Goal: Information Seeking & Learning: Check status

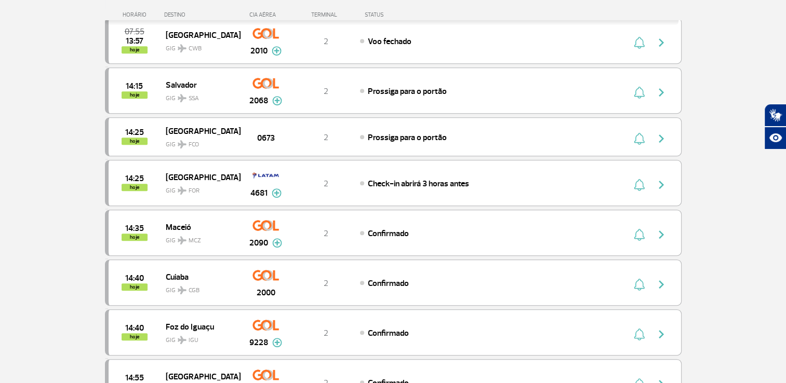
scroll to position [464, 0]
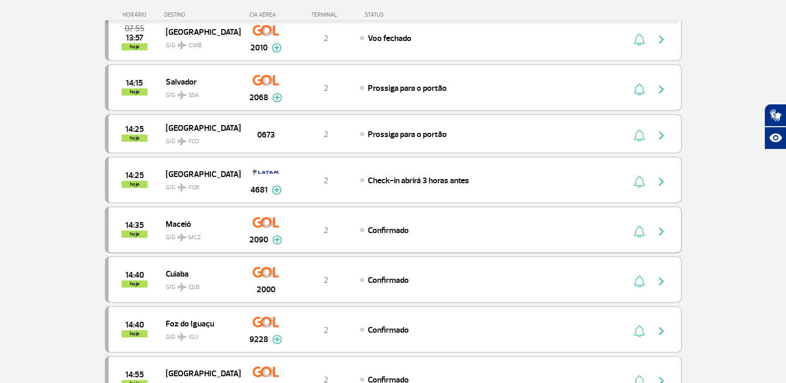
click at [183, 220] on span "Maceió" at bounding box center [199, 224] width 66 height 14
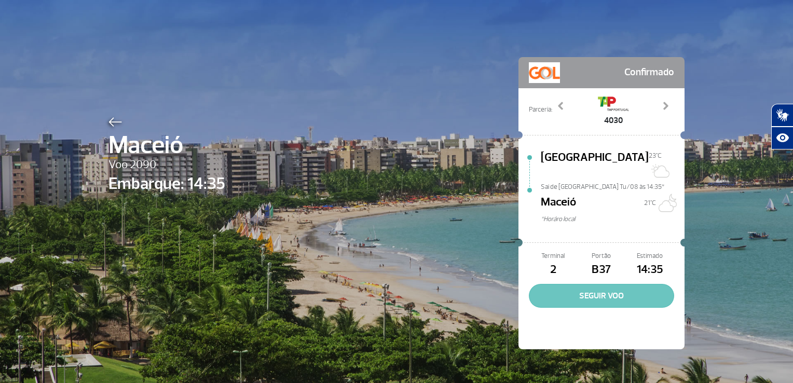
click at [623, 285] on button "SEGUIR VOO" at bounding box center [601, 296] width 145 height 24
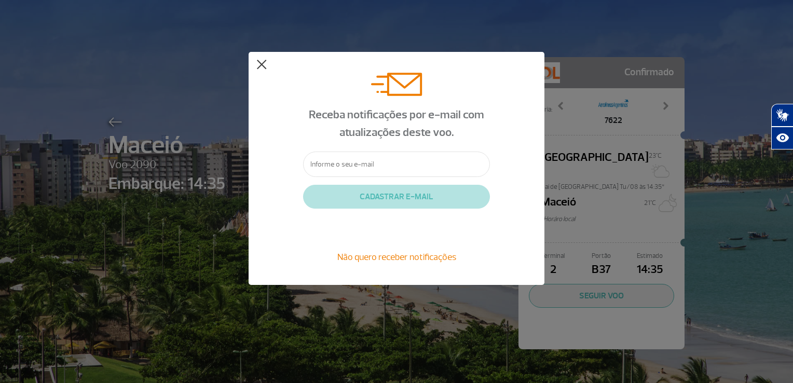
click at [264, 66] on button at bounding box center [262, 65] width 10 height 10
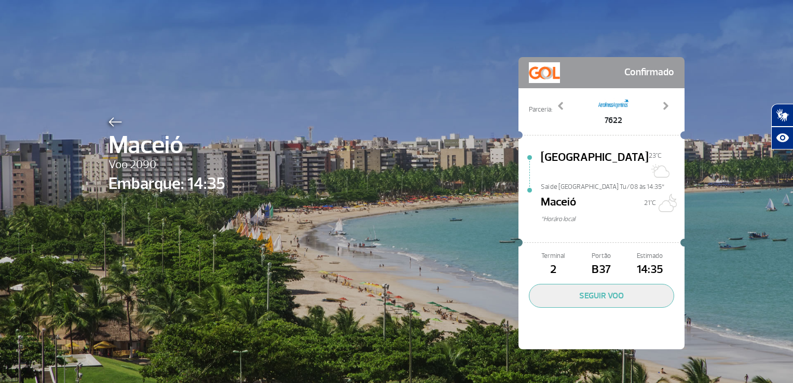
click at [605, 219] on div "[GEOGRAPHIC_DATA][DATE]C Sai de [GEOGRAPHIC_DATA] Tu/08 às 14:35* [GEOGRAPHIC_D…" at bounding box center [613, 193] width 144 height 88
click at [659, 196] on img at bounding box center [666, 203] width 21 height 21
click at [633, 217] on div "[GEOGRAPHIC_DATA][DATE]C Sai de [GEOGRAPHIC_DATA] Tu/08 às 14:35* [GEOGRAPHIC_D…" at bounding box center [613, 193] width 144 height 88
click at [663, 103] on span at bounding box center [666, 106] width 10 height 10
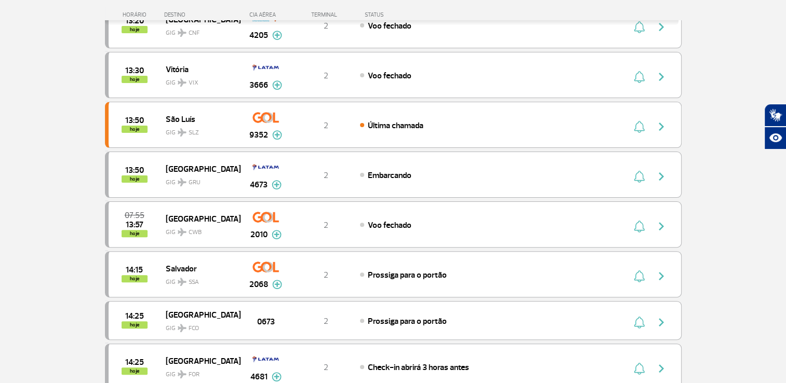
scroll to position [282, 0]
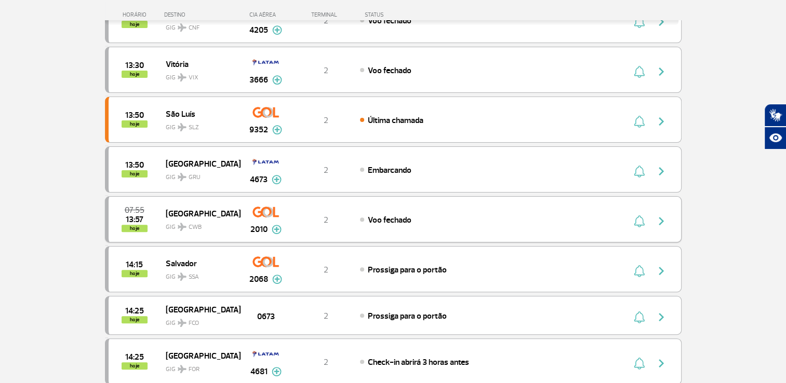
click at [208, 217] on span "GIG CWB" at bounding box center [199, 224] width 66 height 15
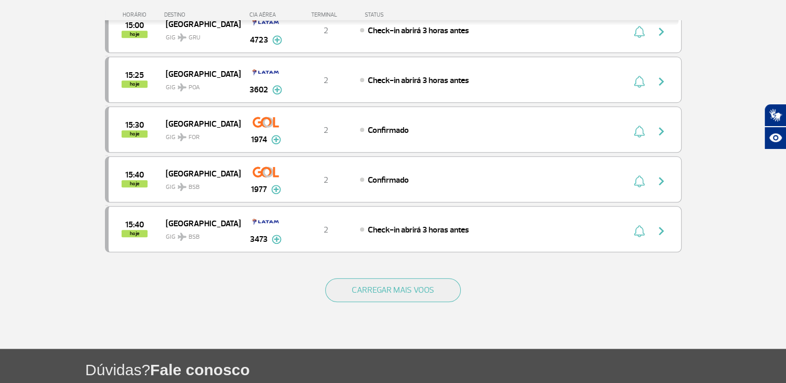
scroll to position [918, 0]
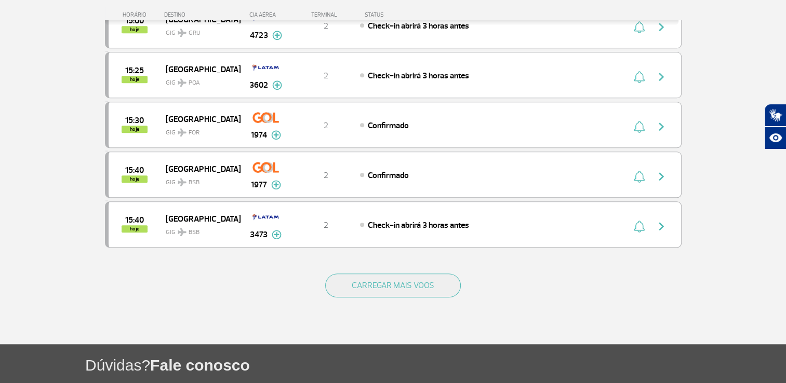
click at [405, 292] on div "CARREGAR MAIS VOOS" at bounding box center [393, 303] width 576 height 84
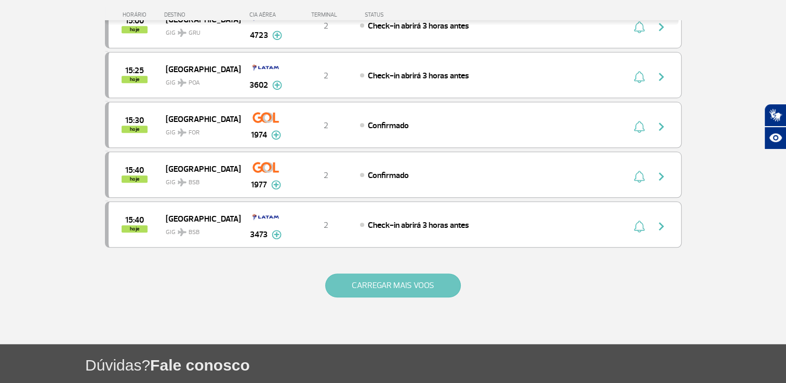
click at [432, 274] on button "CARREGAR MAIS VOOS" at bounding box center [393, 286] width 136 height 24
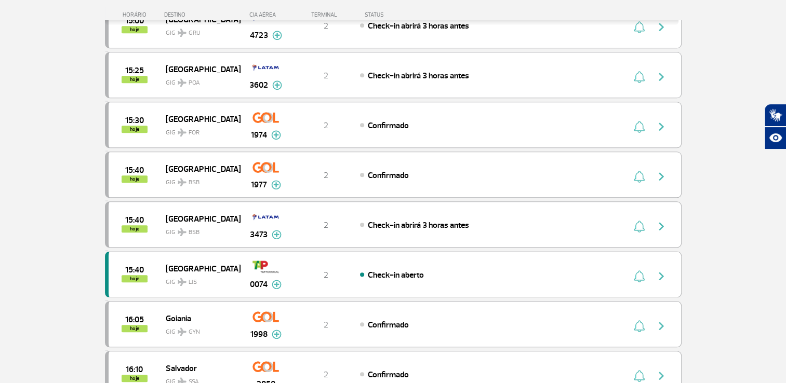
drag, startPoint x: 784, startPoint y: 178, endPoint x: 774, endPoint y: 169, distance: 13.2
click at [774, 169] on section "Página Inicial > Voos > Painel de Voos Painel de Voos Partidas Chegadas 13:20 h…" at bounding box center [393, 237] width 786 height 2208
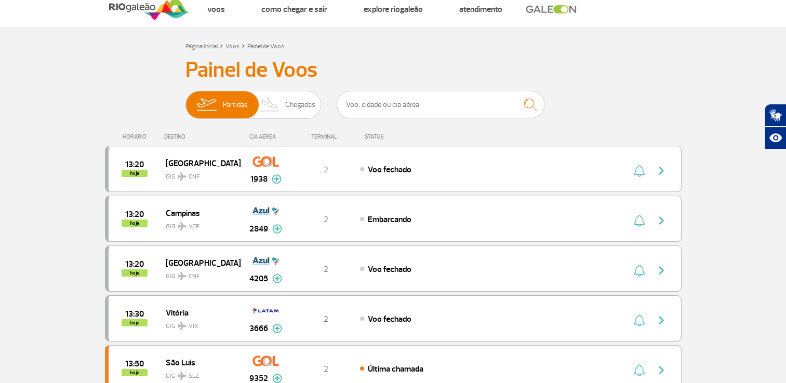
scroll to position [0, 0]
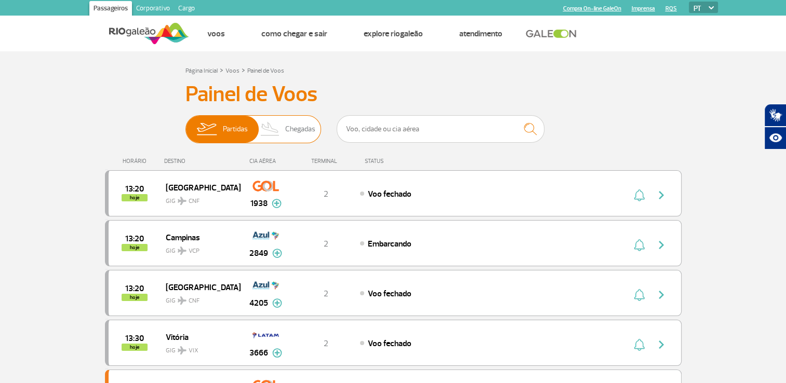
click at [289, 129] on span "Chegadas" at bounding box center [300, 129] width 30 height 27
click at [185, 124] on input "Partidas Chegadas" at bounding box center [185, 124] width 0 height 0
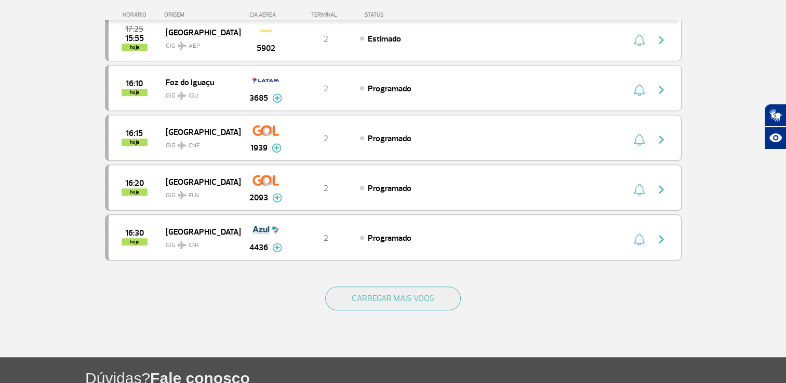
scroll to position [906, 0]
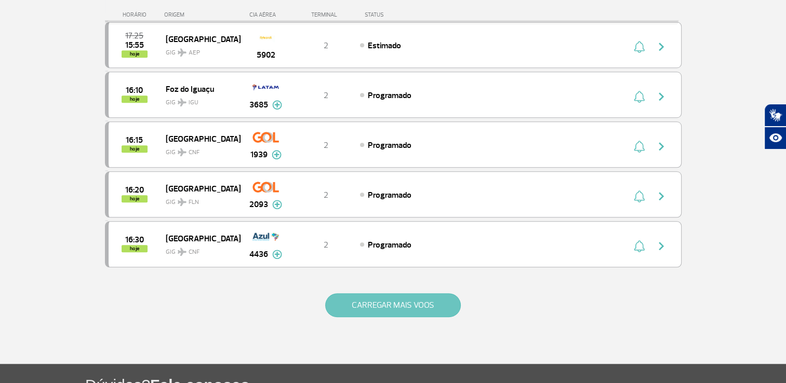
click at [405, 293] on button "CARREGAR MAIS VOOS" at bounding box center [393, 305] width 136 height 24
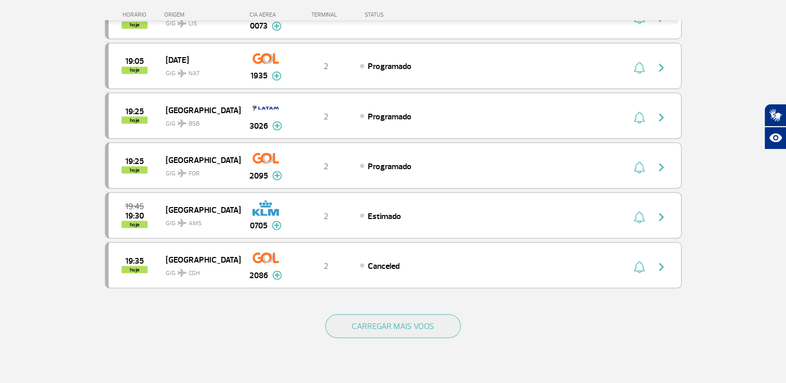
scroll to position [1870, 0]
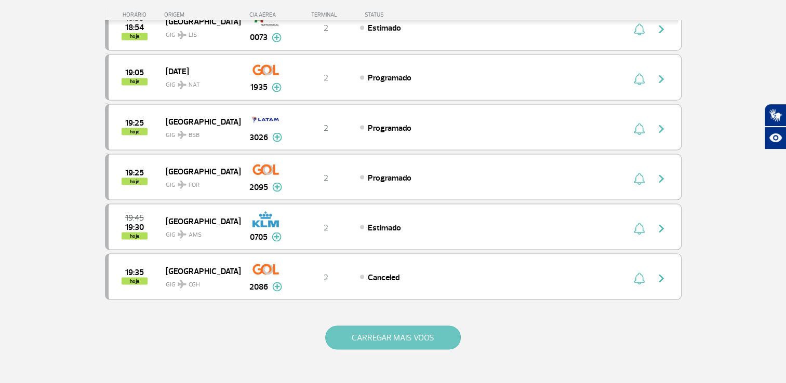
click at [440, 326] on button "CARREGAR MAIS VOOS" at bounding box center [393, 338] width 136 height 24
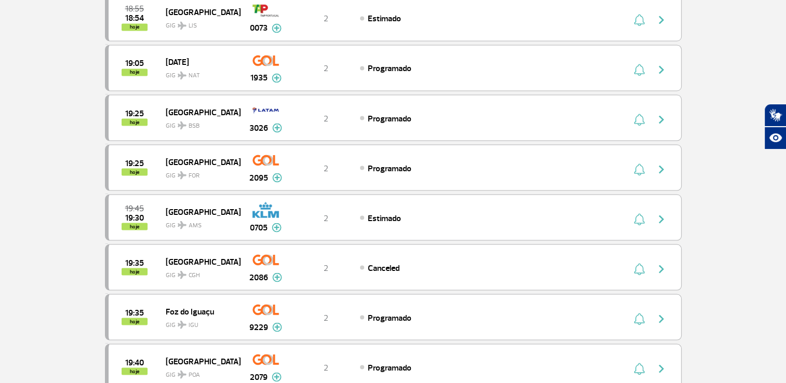
scroll to position [0, 0]
